Goal: Find specific page/section: Find specific page/section

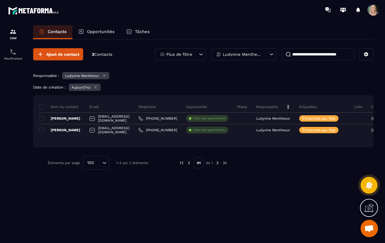
scroll to position [103, 0]
click at [97, 86] on icon at bounding box center [95, 87] width 4 height 4
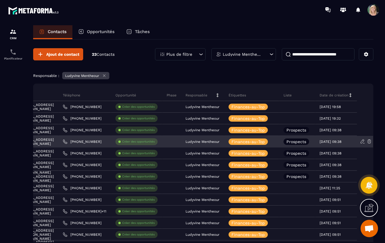
scroll to position [0, 115]
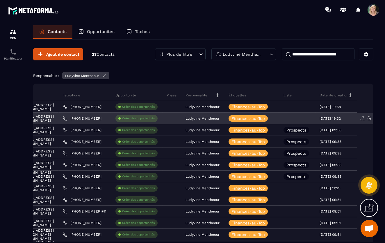
drag, startPoint x: 321, startPoint y: 119, endPoint x: 349, endPoint y: 117, distance: 28.0
click at [350, 117] on div "[DATE] 19:32" at bounding box center [335, 119] width 33 height 4
drag, startPoint x: 320, startPoint y: 118, endPoint x: 345, endPoint y: 116, distance: 25.0
click at [341, 117] on p "[DATE] 19:32" at bounding box center [329, 119] width 21 height 4
drag, startPoint x: 321, startPoint y: 118, endPoint x: 349, endPoint y: 117, distance: 27.6
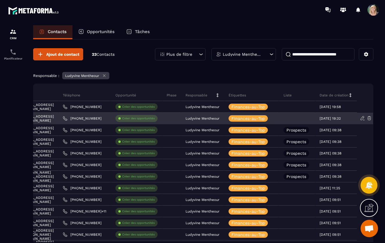
click at [349, 117] on div "[DATE] 19:32" at bounding box center [335, 119] width 33 height 4
drag, startPoint x: 349, startPoint y: 116, endPoint x: 345, endPoint y: 118, distance: 3.8
click at [346, 118] on div "[DATE] 19:32" at bounding box center [335, 119] width 33 height 4
click at [341, 118] on p "[DATE] 19:32" at bounding box center [329, 119] width 21 height 4
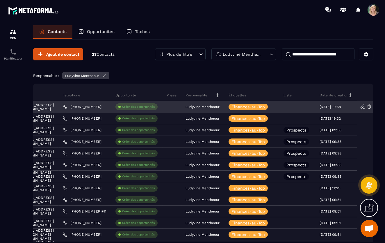
click at [368, 108] on td "[DATE] 19:58" at bounding box center [344, 107] width 58 height 12
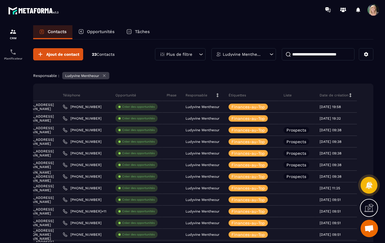
click at [351, 95] on icon at bounding box center [350, 95] width 4 height 4
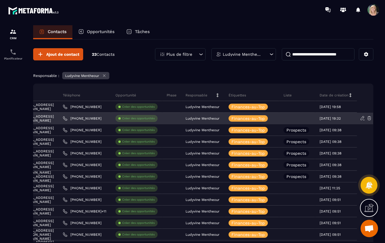
scroll to position [0, 0]
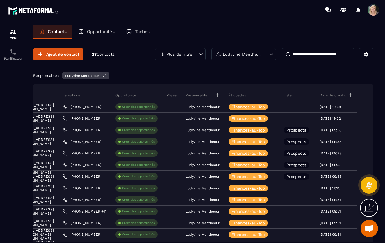
click at [339, 94] on p "Date de création" at bounding box center [333, 95] width 29 height 5
click at [350, 93] on icon at bounding box center [350, 95] width 4 height 4
click at [199, 55] on icon at bounding box center [201, 54] width 6 height 6
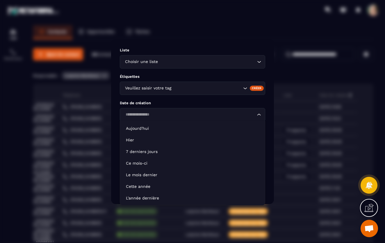
click at [259, 115] on icon "Search for option" at bounding box center [259, 115] width 6 height 6
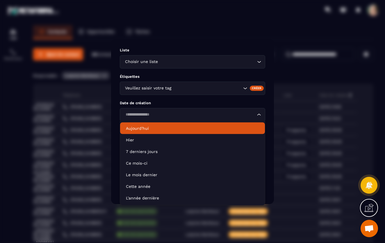
click at [204, 102] on p "Date de création" at bounding box center [192, 103] width 145 height 4
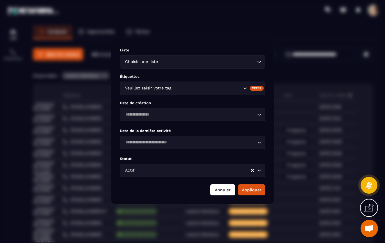
click at [225, 190] on button "Annuler" at bounding box center [222, 190] width 25 height 11
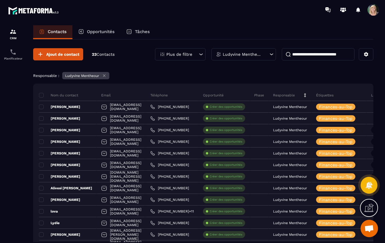
scroll to position [0, 0]
